Goal: Use online tool/utility: Utilize a website feature to perform a specific function

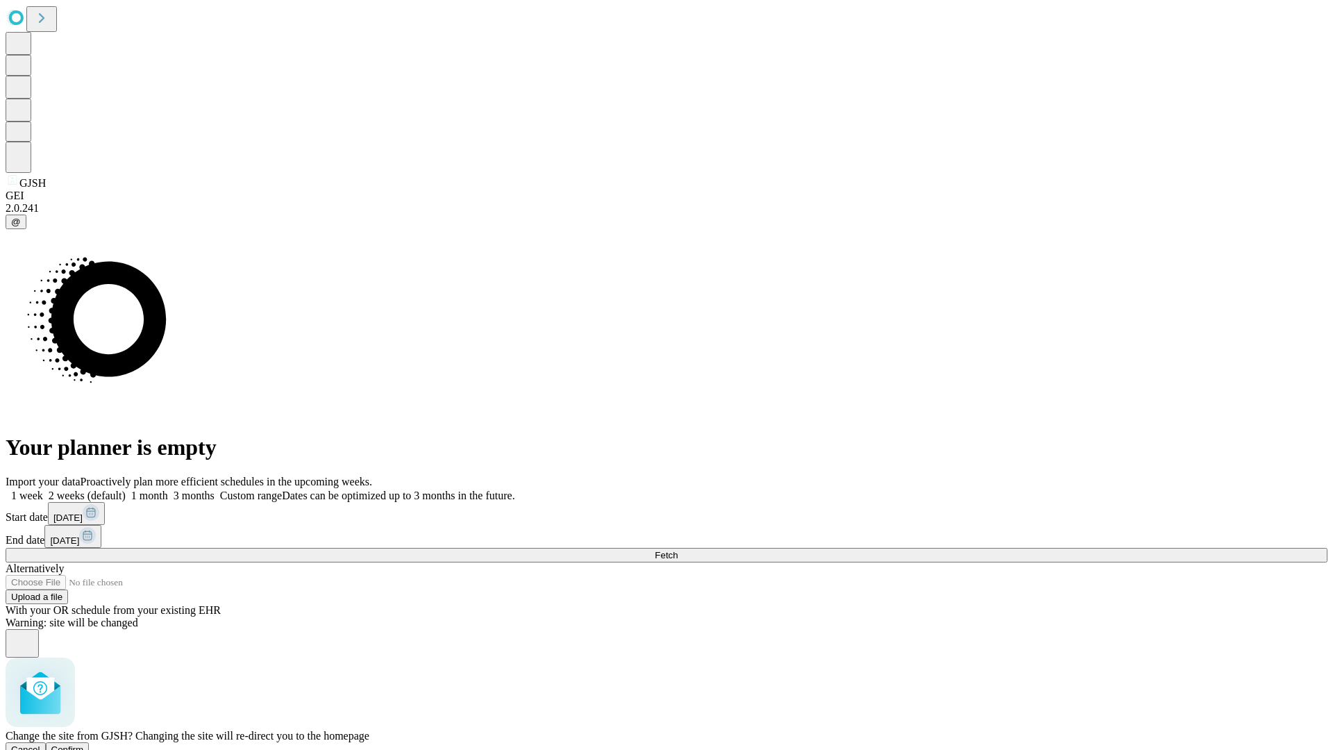
click at [84, 744] on span "Confirm" at bounding box center [67, 749] width 33 height 10
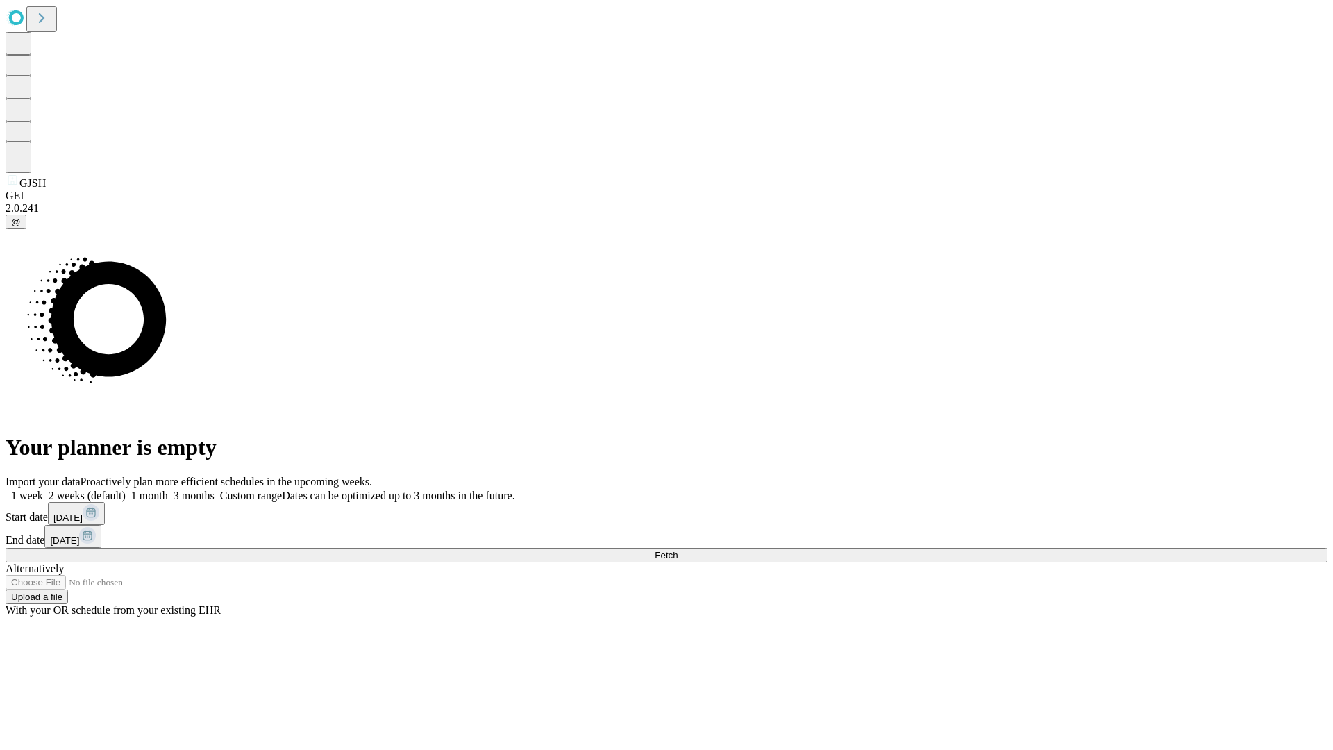
click at [168, 489] on label "1 month" at bounding box center [147, 495] width 42 height 12
click at [678, 550] on span "Fetch" at bounding box center [666, 555] width 23 height 10
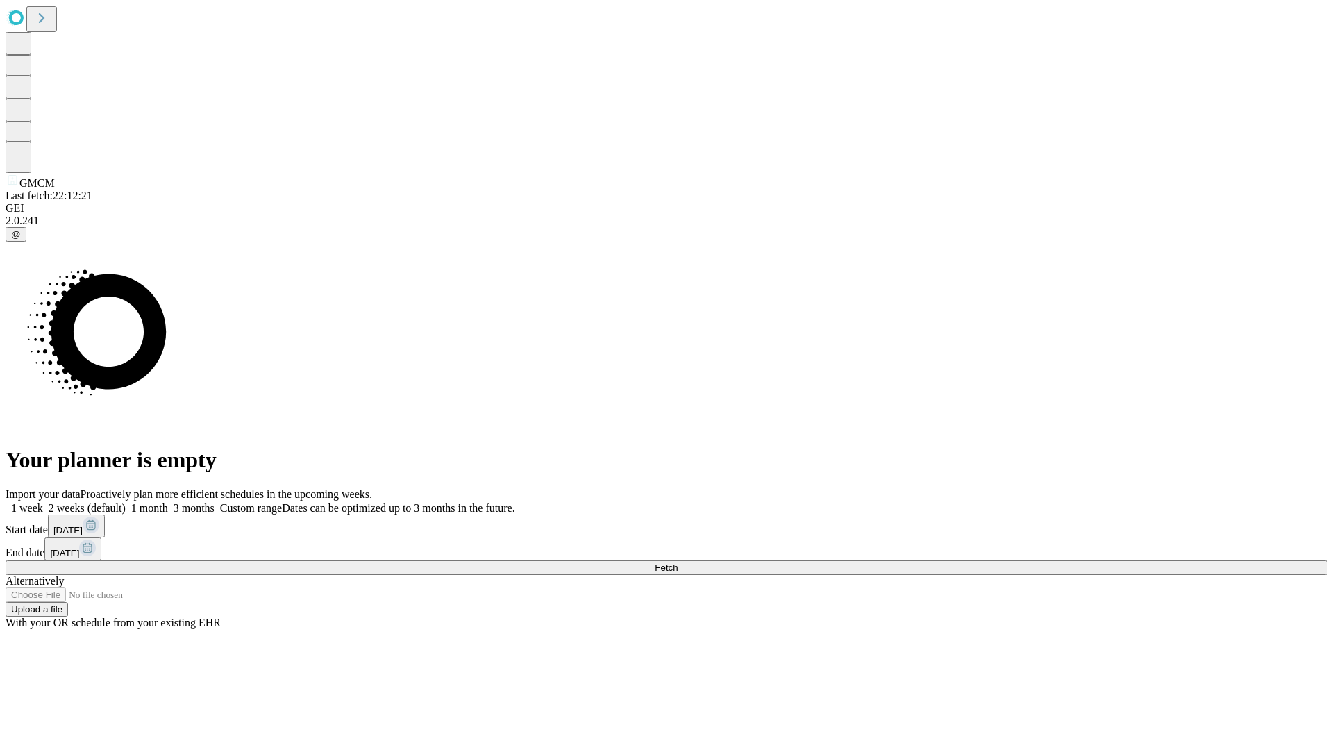
click at [168, 502] on label "1 month" at bounding box center [147, 508] width 42 height 12
click at [678, 562] on span "Fetch" at bounding box center [666, 567] width 23 height 10
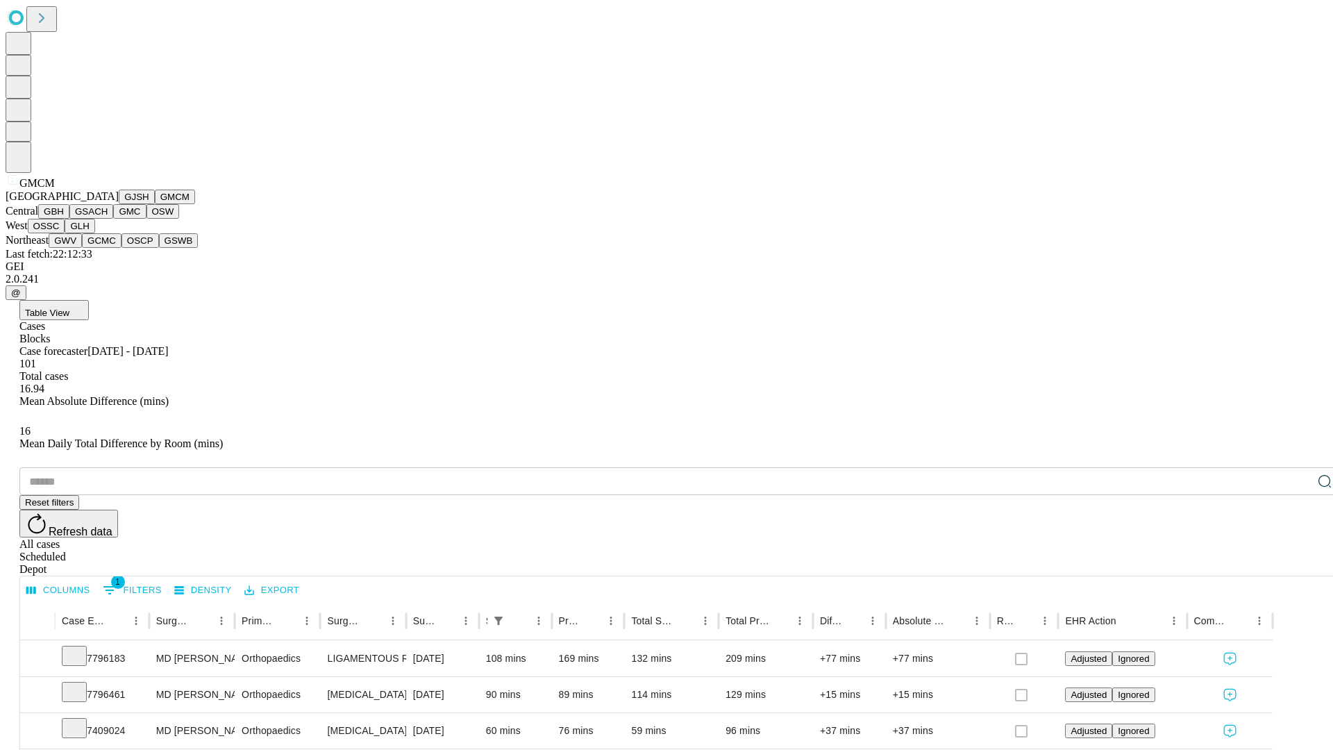
click at [69, 219] on button "GBH" at bounding box center [53, 211] width 31 height 15
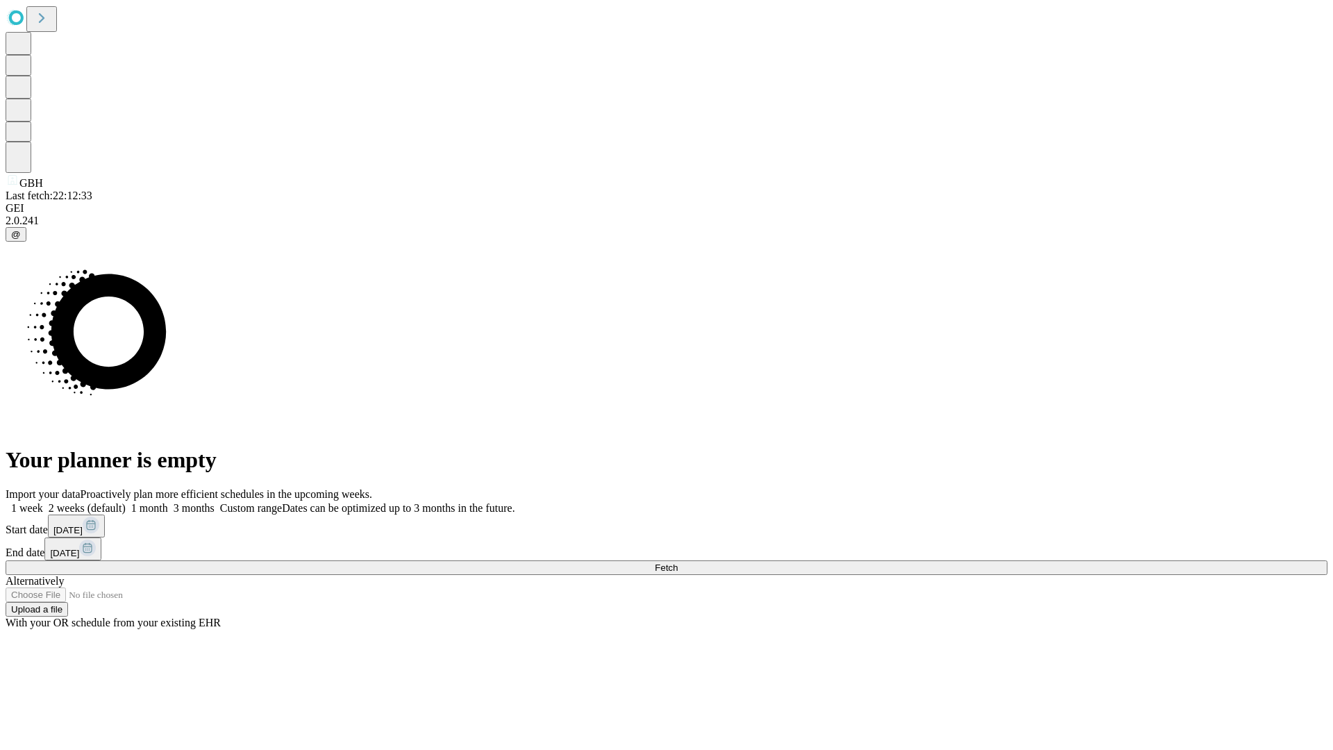
click at [168, 502] on label "1 month" at bounding box center [147, 508] width 42 height 12
click at [678, 562] on span "Fetch" at bounding box center [666, 567] width 23 height 10
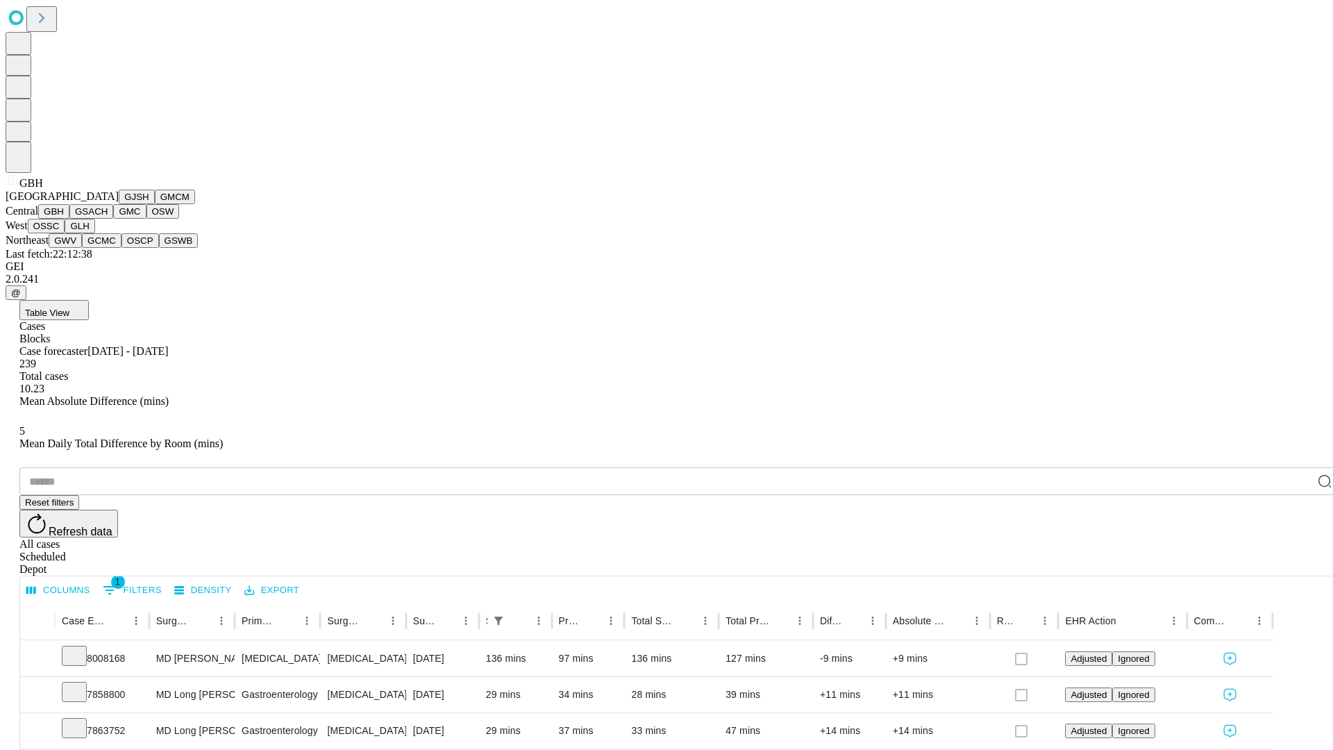
click at [108, 219] on button "GSACH" at bounding box center [91, 211] width 44 height 15
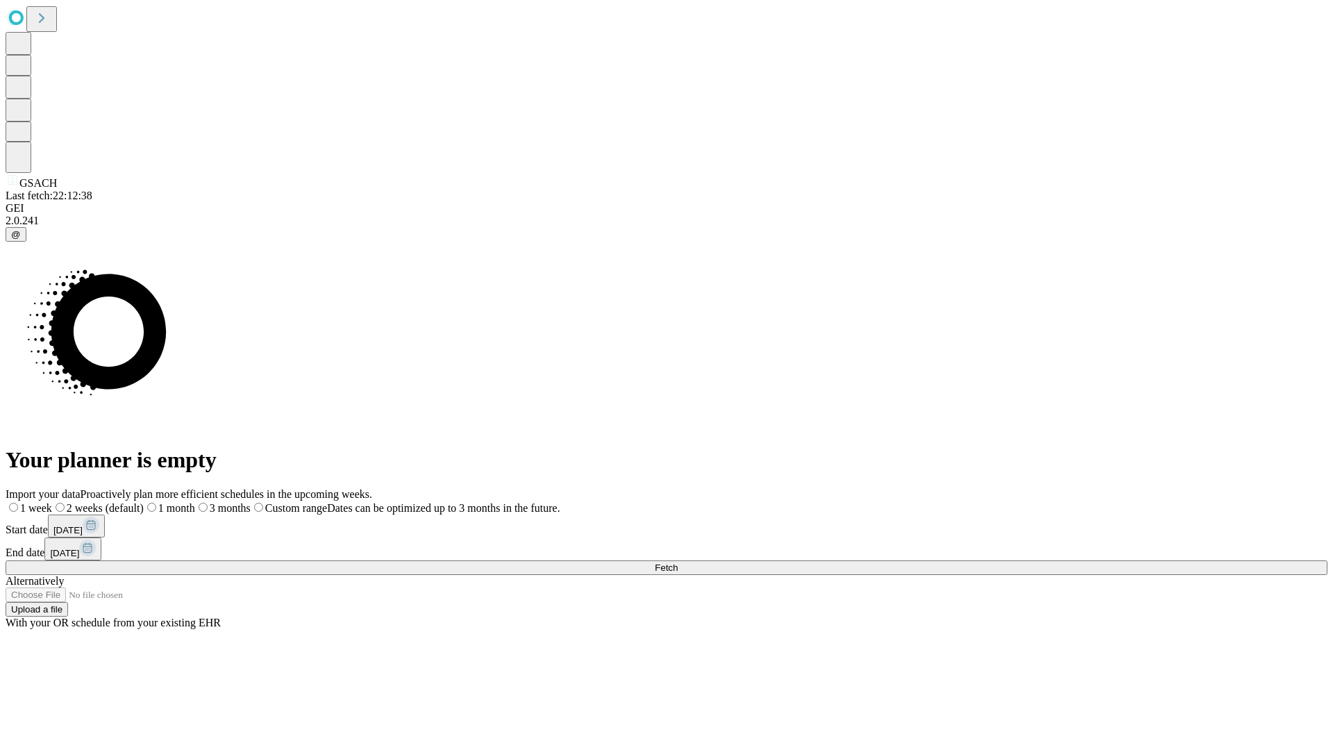
click at [195, 502] on label "1 month" at bounding box center [169, 508] width 51 height 12
click at [678, 562] on span "Fetch" at bounding box center [666, 567] width 23 height 10
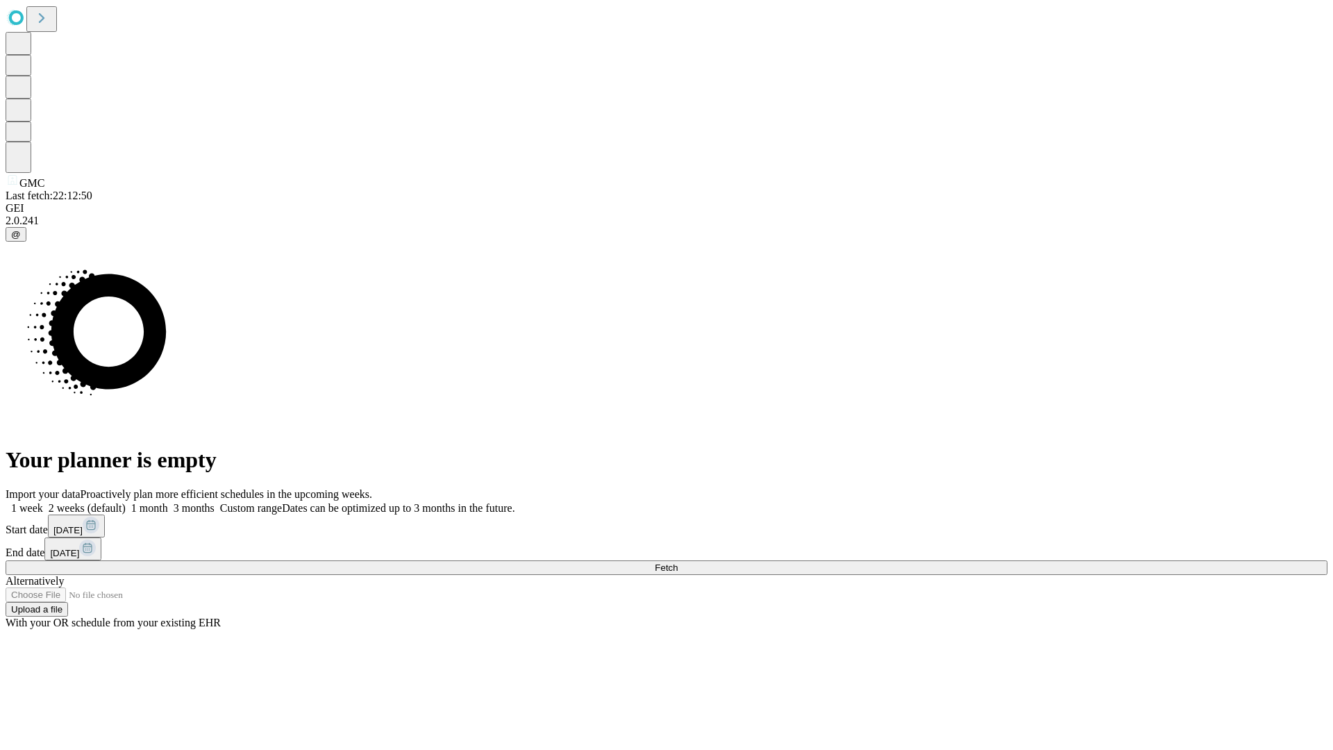
click at [168, 502] on label "1 month" at bounding box center [147, 508] width 42 height 12
click at [678, 562] on span "Fetch" at bounding box center [666, 567] width 23 height 10
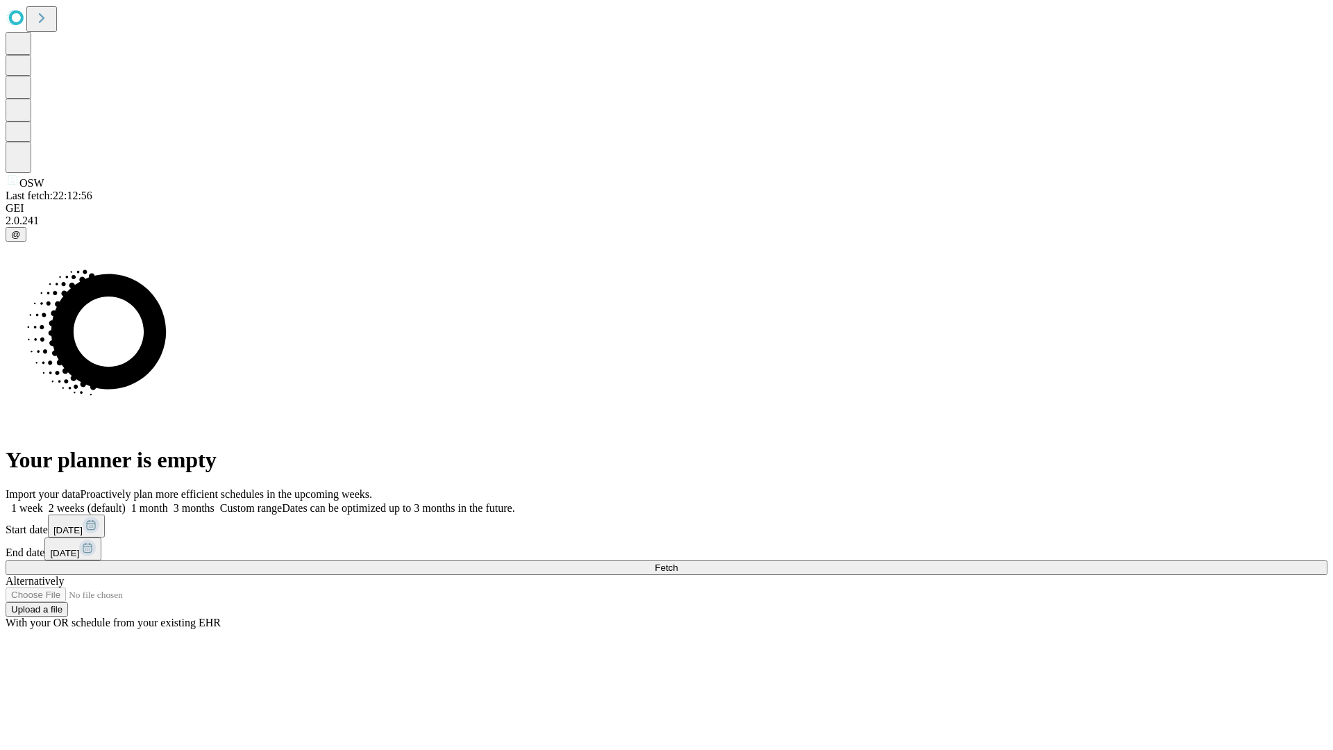
click at [678, 562] on span "Fetch" at bounding box center [666, 567] width 23 height 10
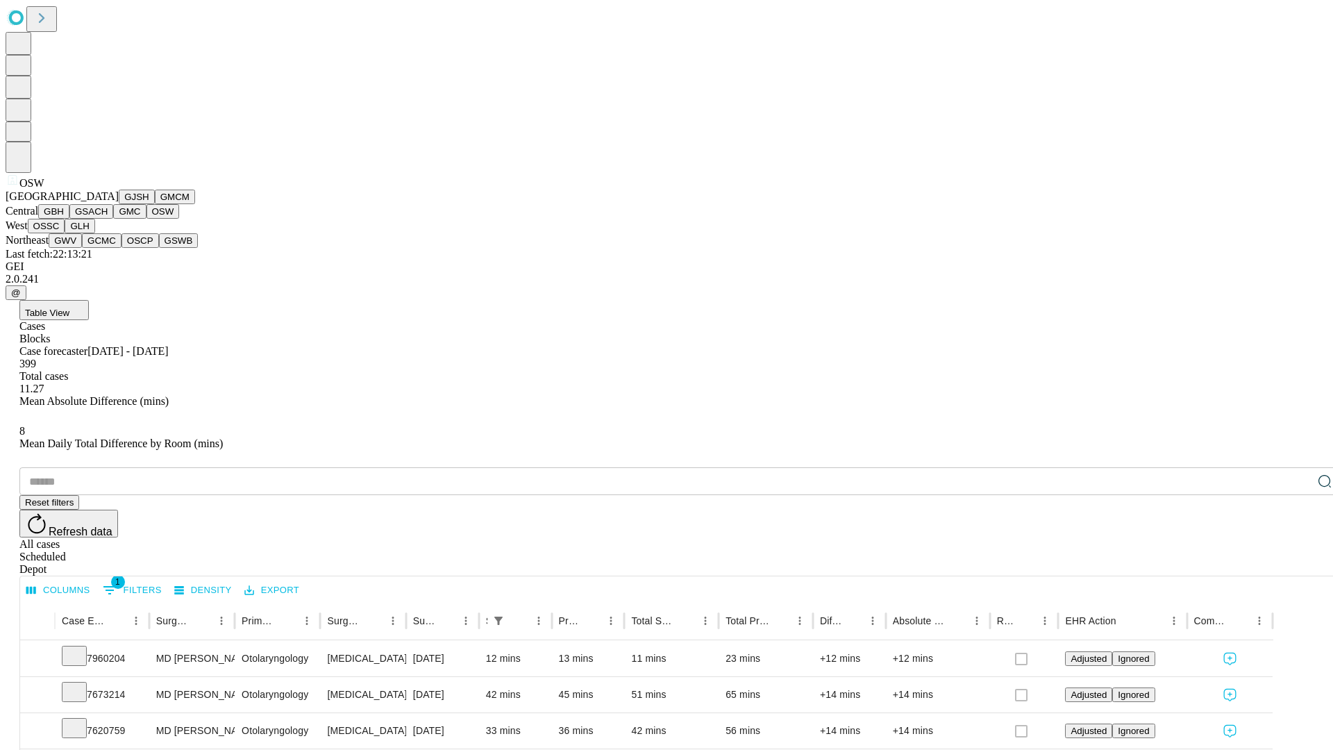
click at [65, 233] on button "OSSC" at bounding box center [46, 226] width 37 height 15
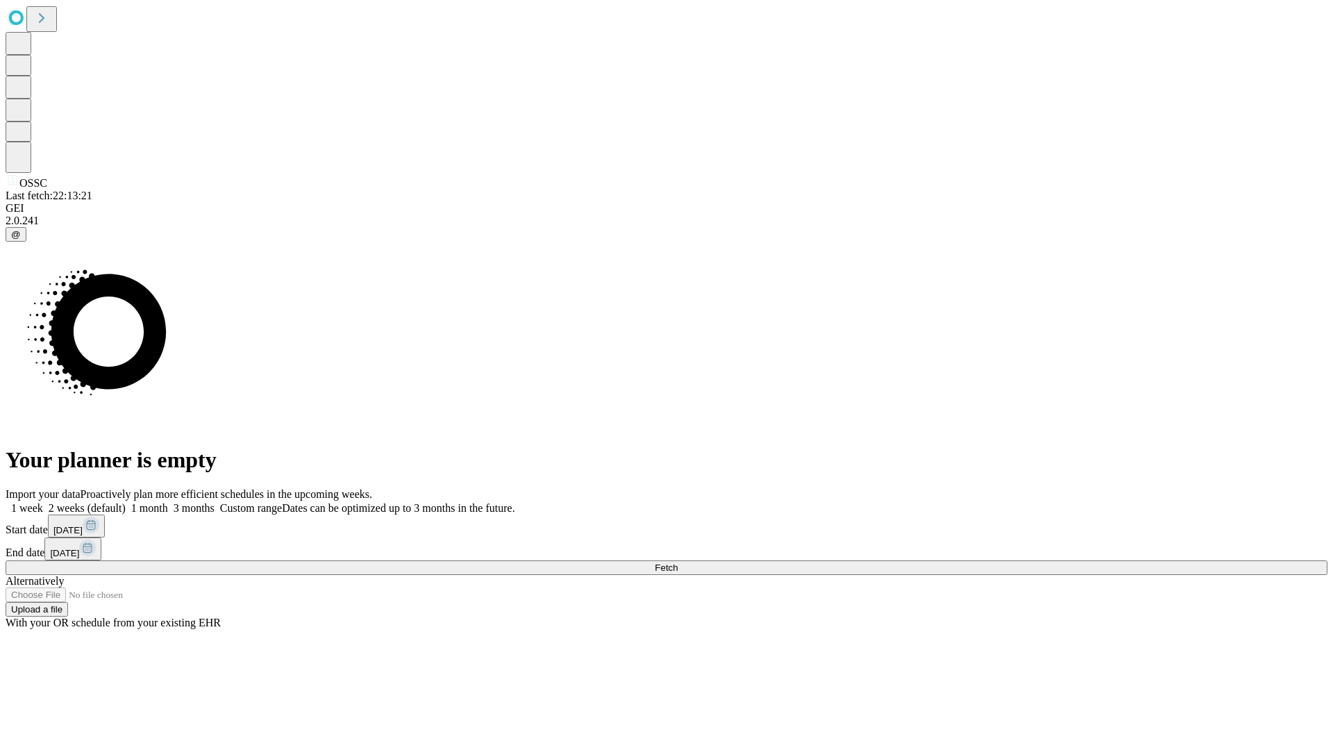
click at [168, 502] on label "1 month" at bounding box center [147, 508] width 42 height 12
click at [678, 562] on span "Fetch" at bounding box center [666, 567] width 23 height 10
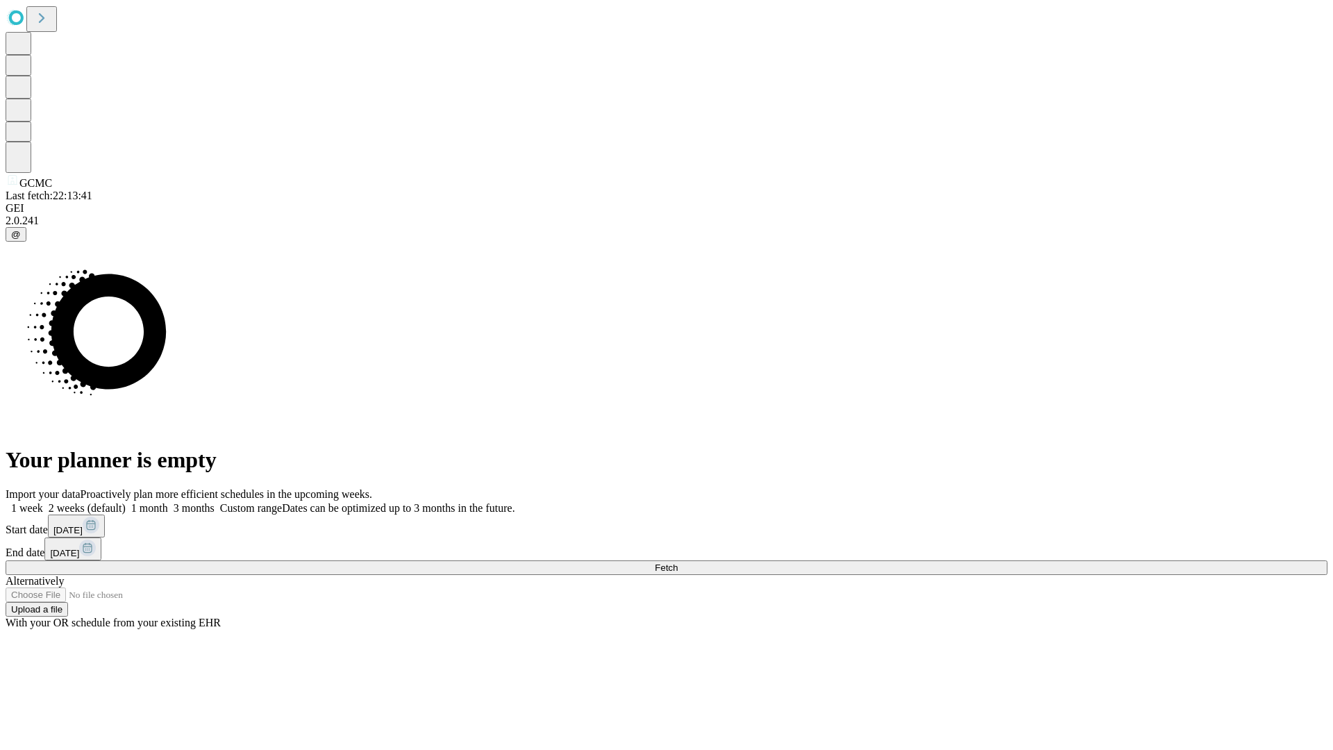
click at [168, 502] on label "1 month" at bounding box center [147, 508] width 42 height 12
click at [678, 562] on span "Fetch" at bounding box center [666, 567] width 23 height 10
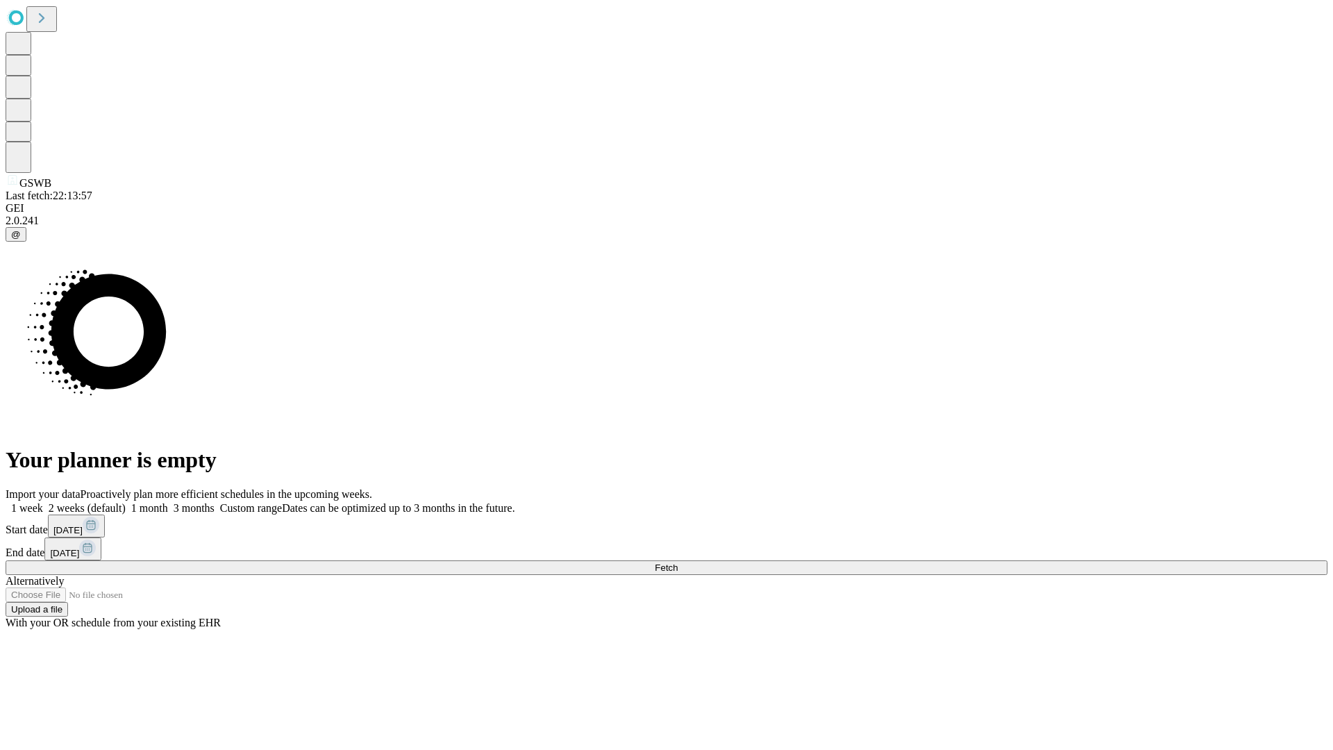
click at [168, 502] on label "1 month" at bounding box center [147, 508] width 42 height 12
click at [678, 562] on span "Fetch" at bounding box center [666, 567] width 23 height 10
